Goal: Go to known website: Access a specific website the user already knows

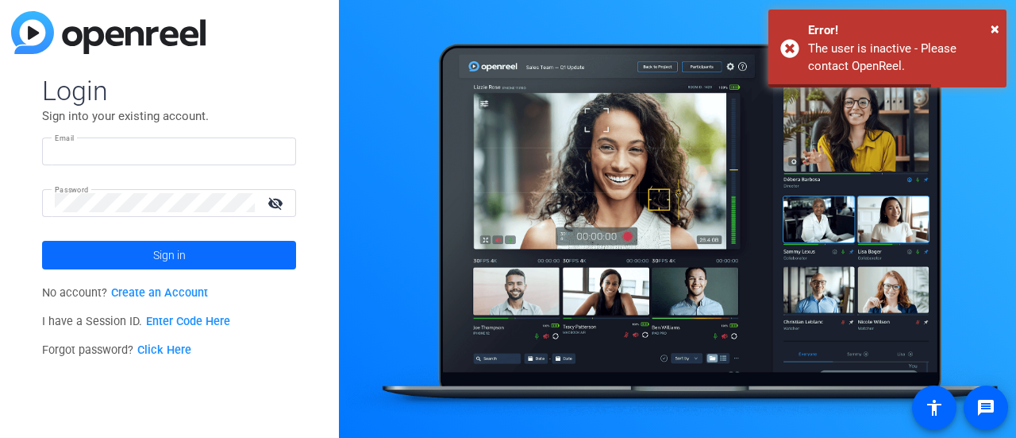
type input "[PERSON_NAME][EMAIL_ADDRESS][DOMAIN_NAME]"
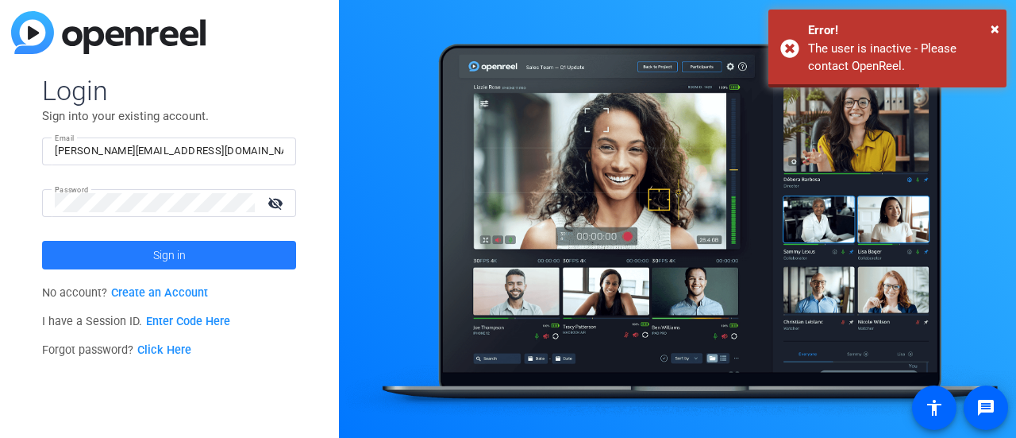
click at [202, 250] on span at bounding box center [169, 255] width 254 height 38
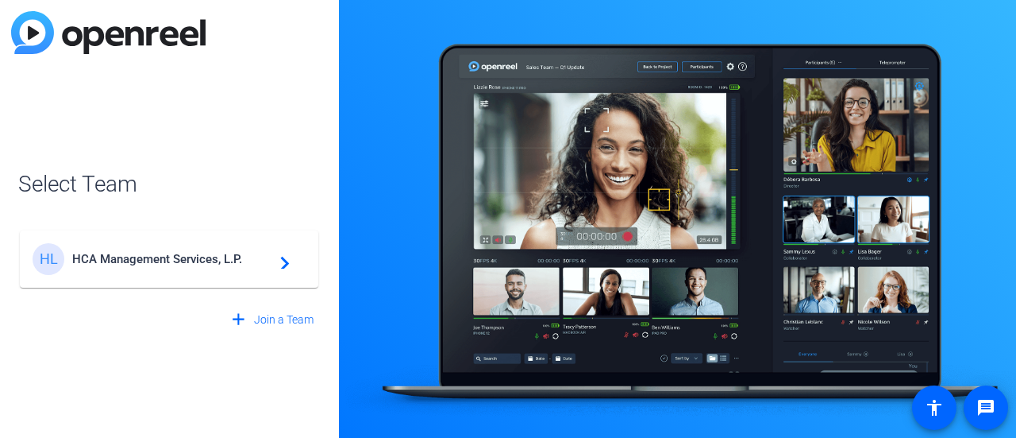
click at [179, 265] on span "HCA Management Services, L.P." at bounding box center [171, 259] width 199 height 14
